Goal: Task Accomplishment & Management: Use online tool/utility

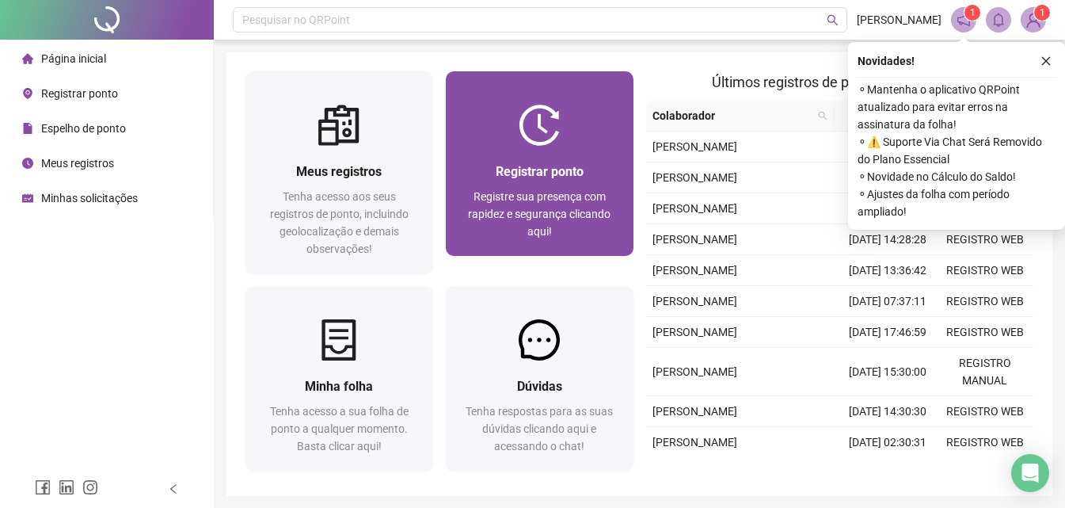
click at [546, 134] on img at bounding box center [539, 125] width 41 height 41
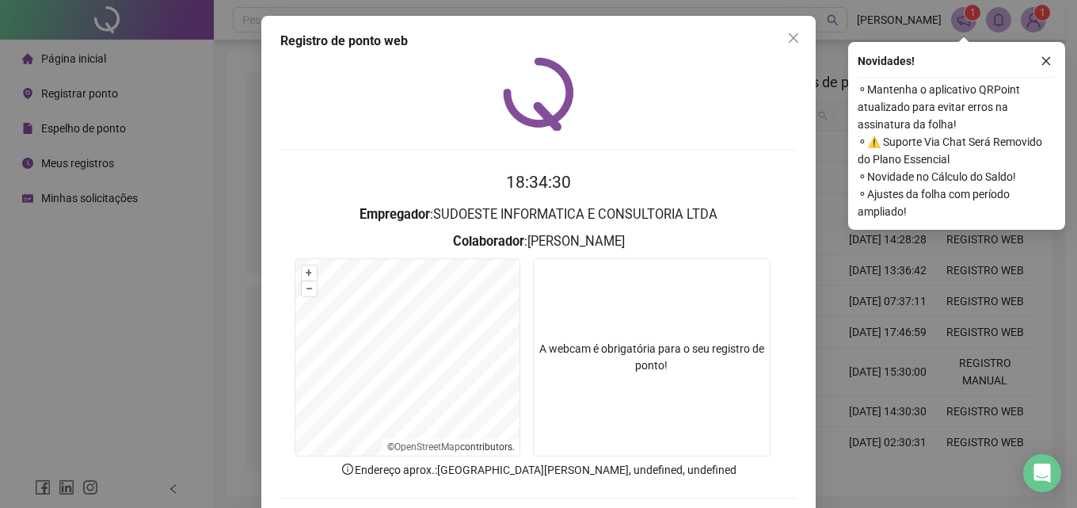
scroll to position [76, 0]
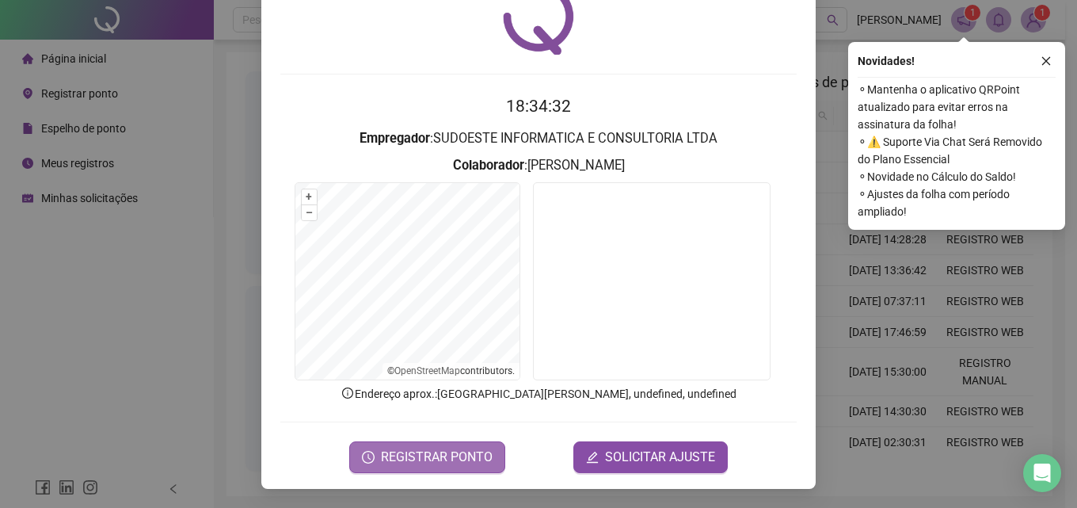
click at [429, 455] on span "REGISTRAR PONTO" at bounding box center [437, 456] width 112 height 19
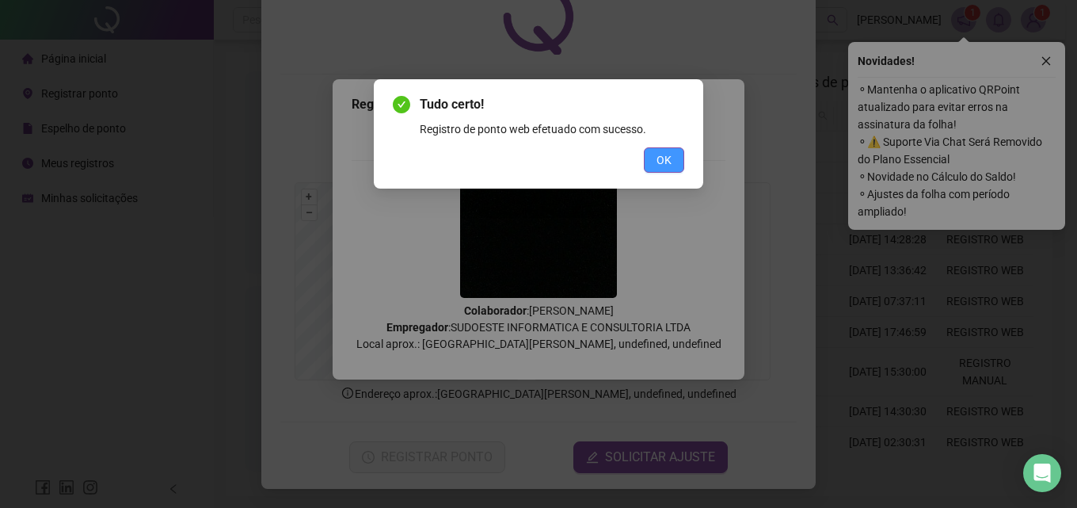
click at [668, 159] on span "OK" at bounding box center [664, 159] width 15 height 17
